Goal: Task Accomplishment & Management: Use online tool/utility

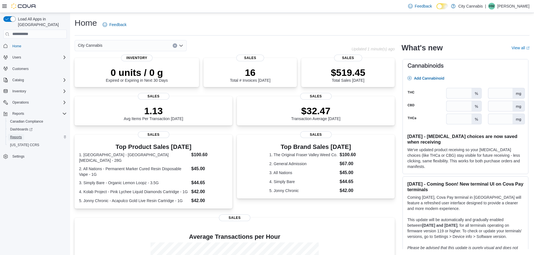
click at [22, 135] on span "Reports" at bounding box center [16, 137] width 12 height 4
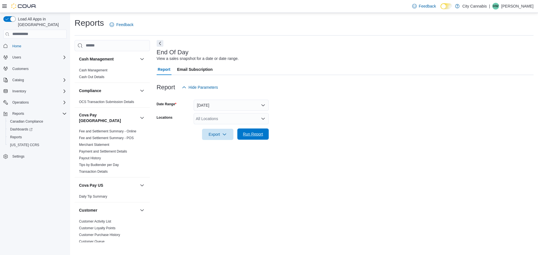
click at [258, 140] on span "Run Report" at bounding box center [253, 134] width 25 height 11
